Goal: Navigation & Orientation: Find specific page/section

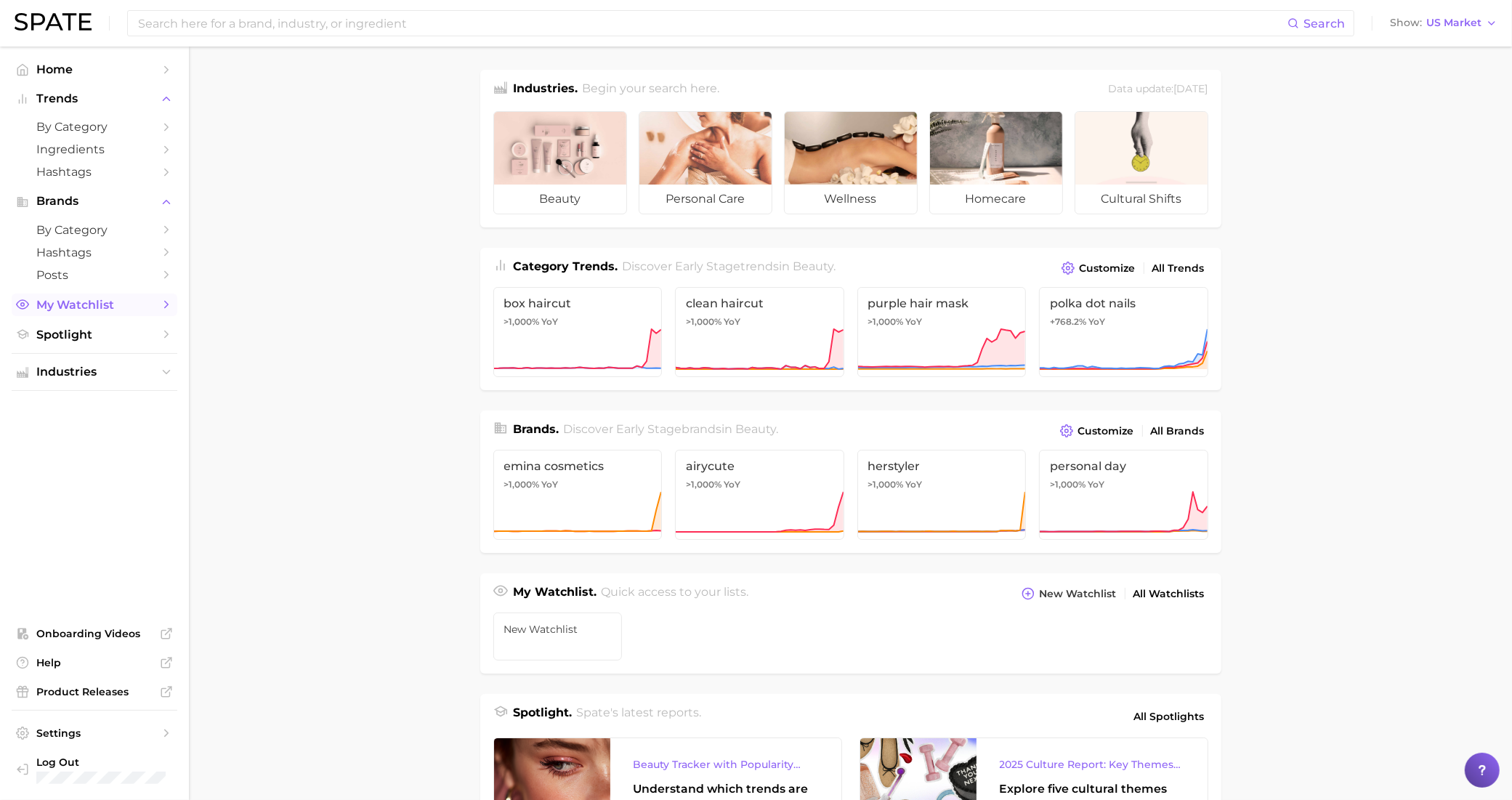
click at [157, 312] on link "My Watchlist" at bounding box center [94, 304] width 165 height 23
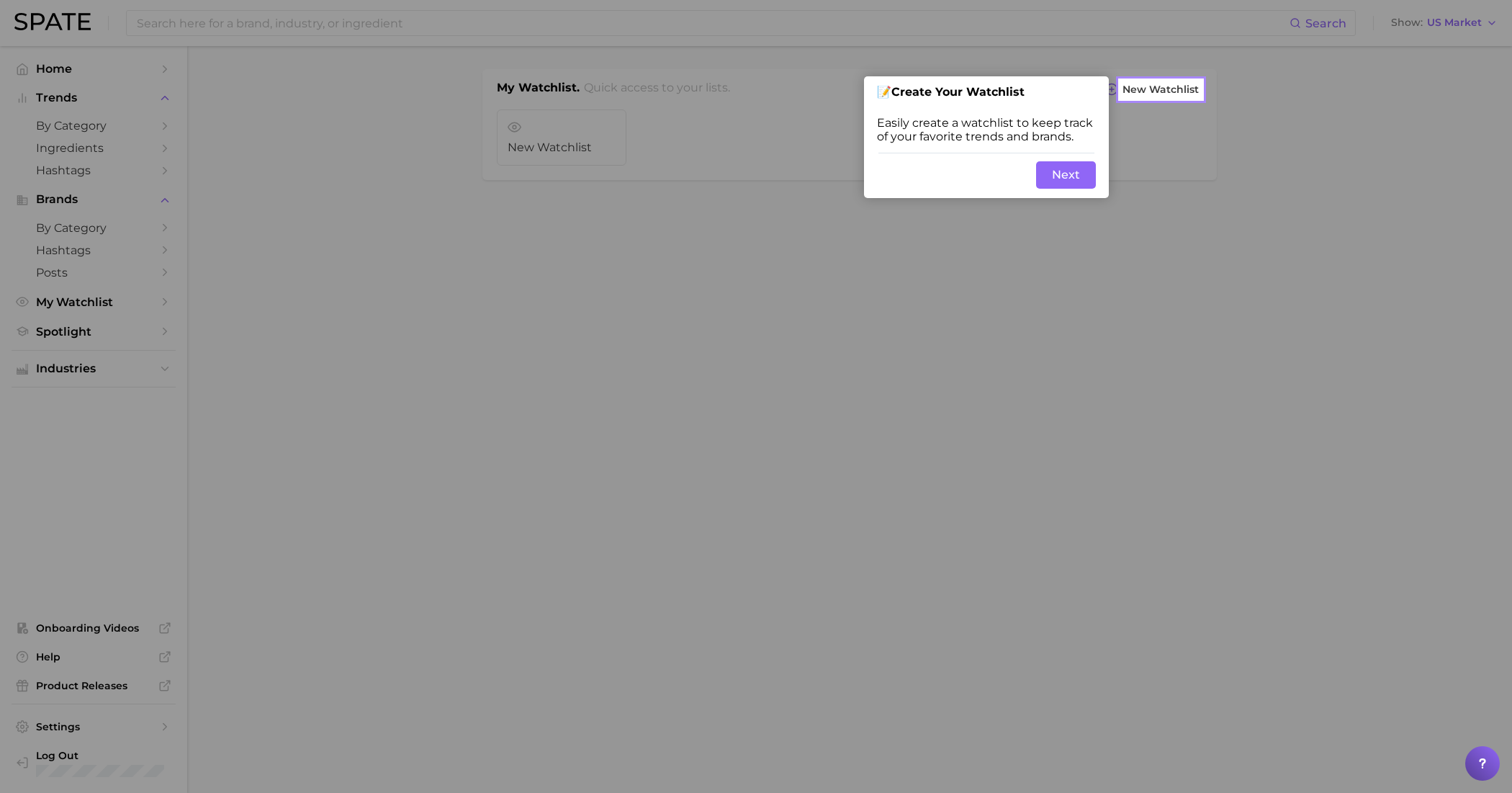
click at [1063, 175] on button "Next" at bounding box center [1066, 175] width 60 height 27
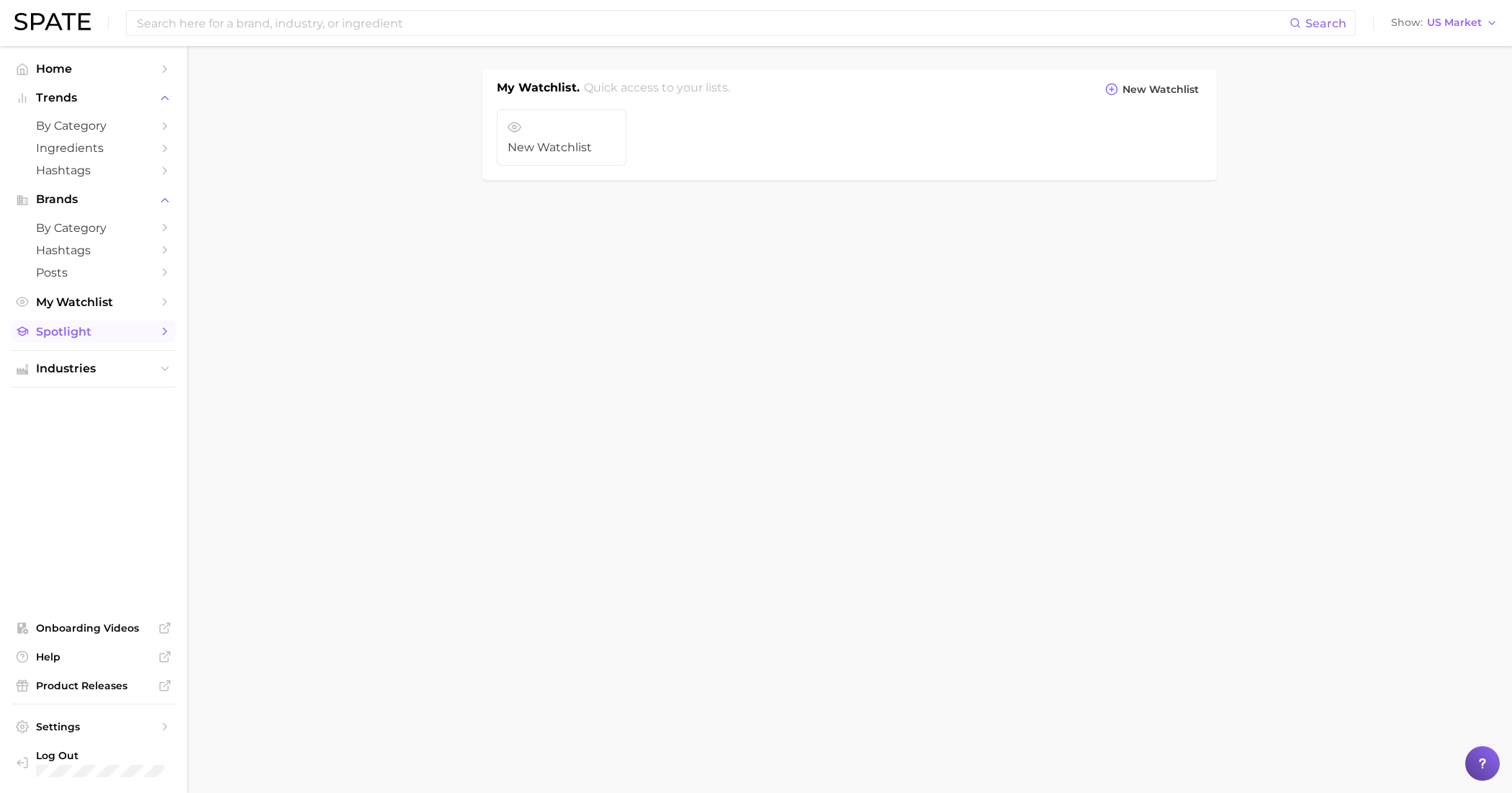
click at [141, 333] on span "Spotlight" at bounding box center [93, 331] width 115 height 14
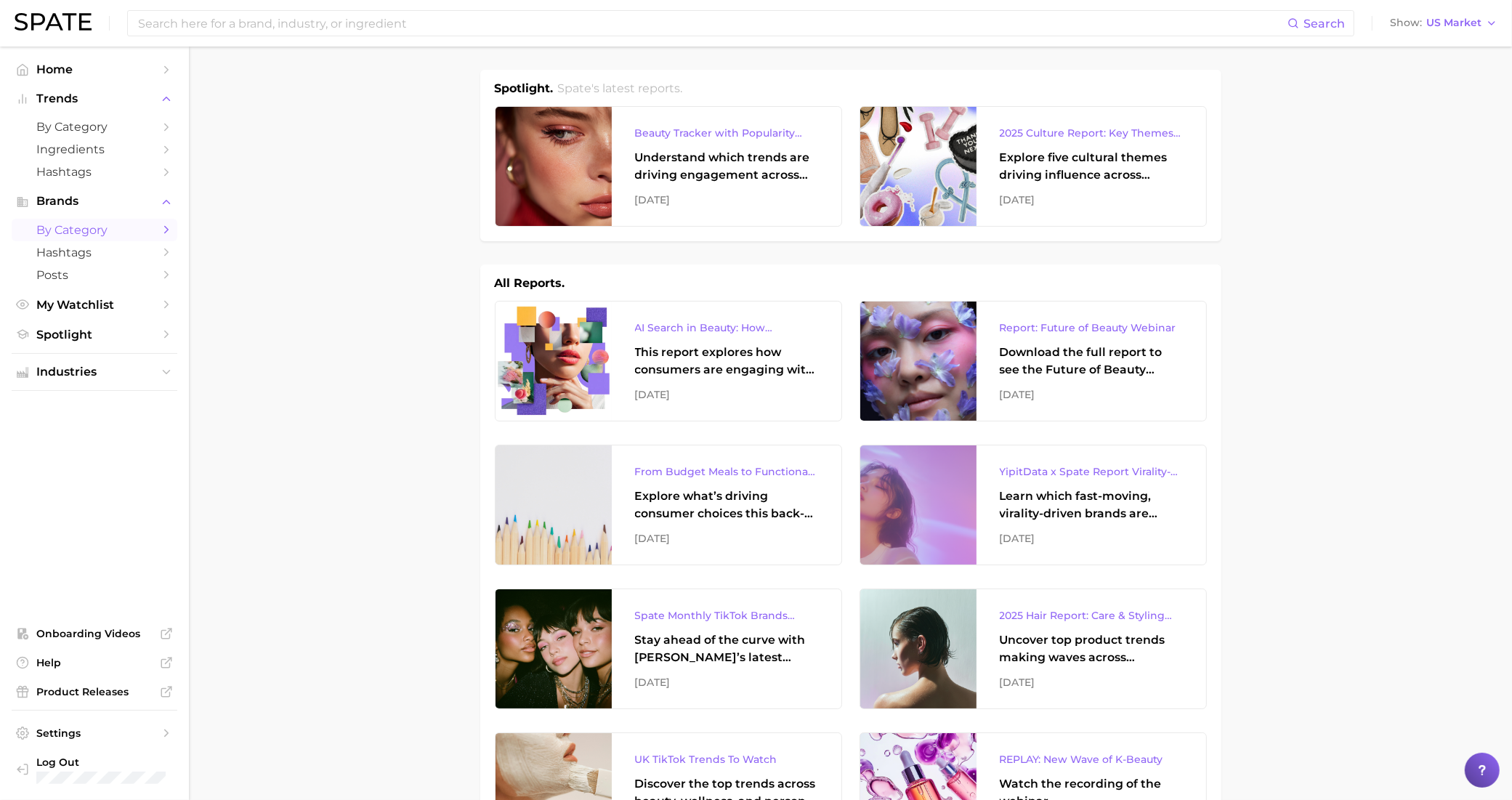
click at [105, 223] on span "by Category" at bounding box center [94, 230] width 116 height 14
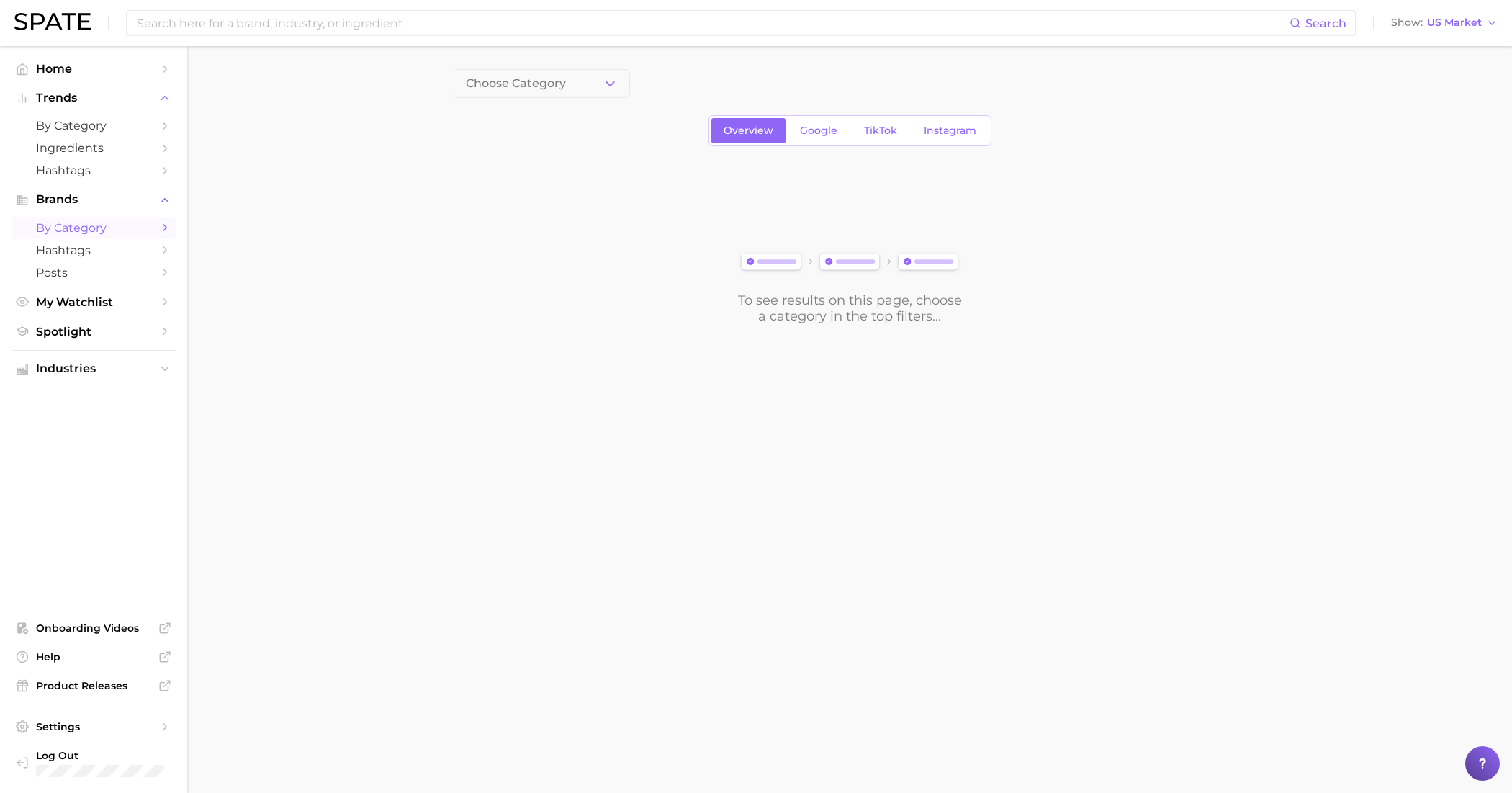
click at [159, 224] on icon "Sidebar" at bounding box center [165, 228] width 13 height 13
click at [157, 127] on link "by Category" at bounding box center [94, 125] width 164 height 22
